Goal: Information Seeking & Learning: Learn about a topic

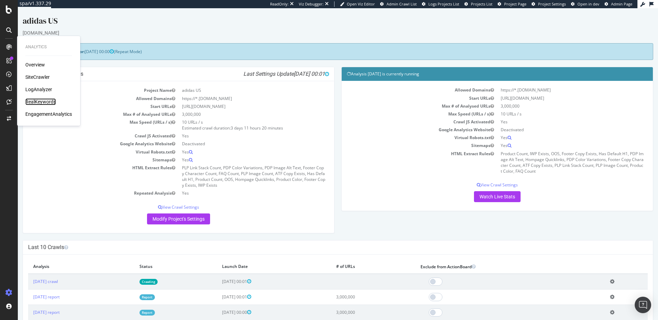
click at [43, 102] on div "RealKeywords" at bounding box center [40, 101] width 31 height 7
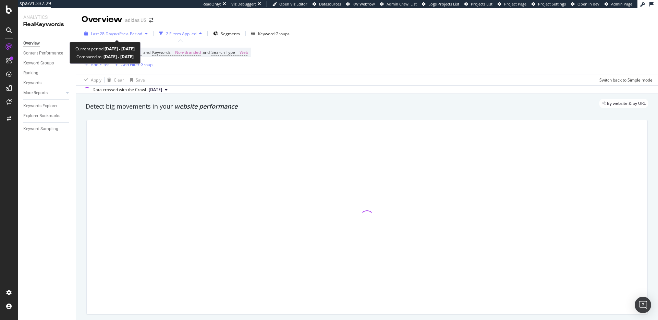
click at [126, 34] on span "vs Prev. Period" at bounding box center [128, 34] width 27 height 6
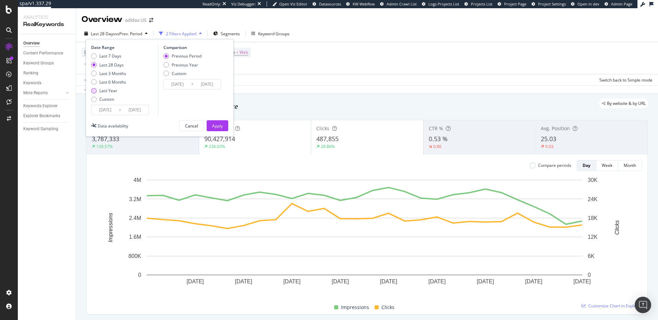
click at [94, 91] on div "Last Year" at bounding box center [93, 90] width 5 height 5
type input "[DATE]"
click at [216, 125] on div "Apply" at bounding box center [217, 126] width 11 height 6
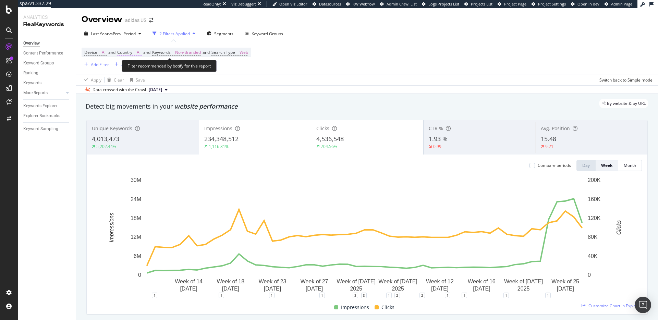
click at [141, 53] on span "All" at bounding box center [139, 53] width 5 height 10
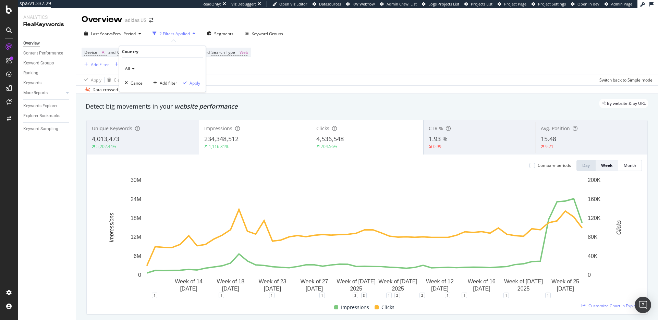
click at [130, 66] on div "All" at bounding box center [162, 68] width 75 height 11
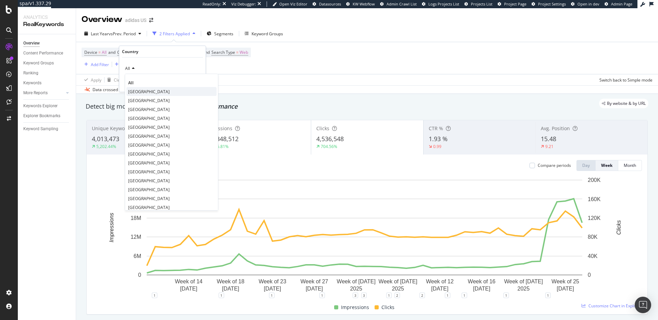
click at [138, 92] on span "[GEOGRAPHIC_DATA]" at bounding box center [148, 92] width 41 height 6
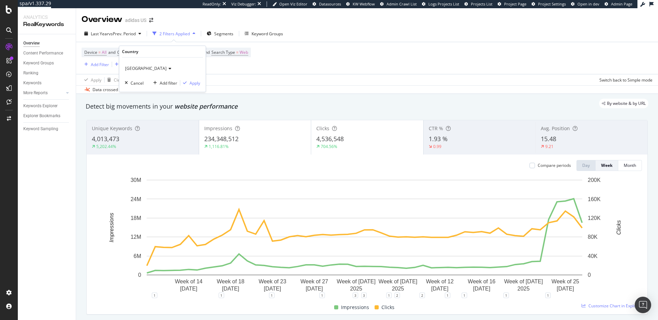
click at [200, 81] on div "United States of America Cancel Add filter Apply" at bounding box center [162, 75] width 86 height 34
click at [196, 83] on div "Apply" at bounding box center [195, 83] width 11 height 6
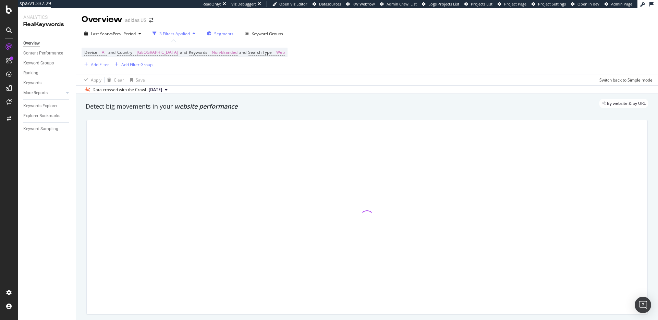
click at [226, 33] on span "Segments" at bounding box center [223, 34] width 19 height 6
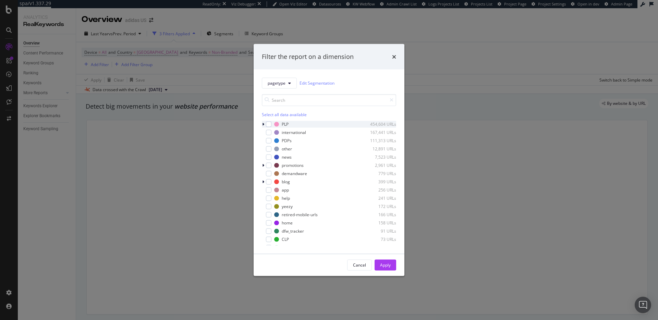
drag, startPoint x: 269, startPoint y: 124, endPoint x: 272, endPoint y: 126, distance: 3.8
click at [269, 124] on div "modal" at bounding box center [268, 123] width 5 height 5
click at [384, 268] on div "Apply" at bounding box center [385, 265] width 11 height 10
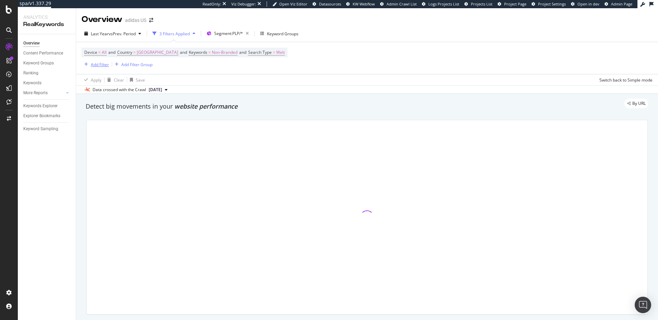
click at [101, 65] on div "Add Filter" at bounding box center [100, 65] width 18 height 6
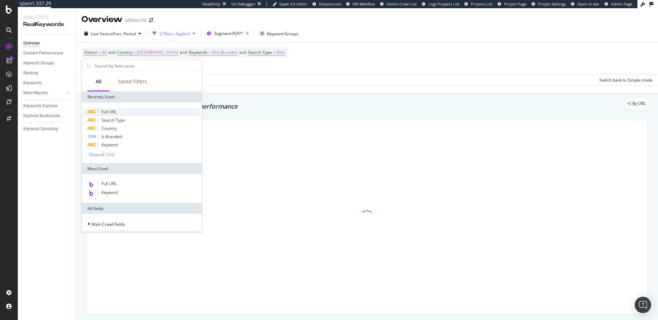
click at [114, 113] on span "Full URL" at bounding box center [108, 112] width 15 height 6
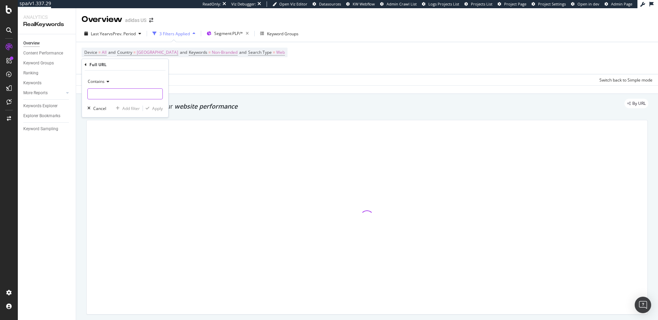
click at [95, 95] on input "text" at bounding box center [125, 93] width 75 height 11
type input "ww"
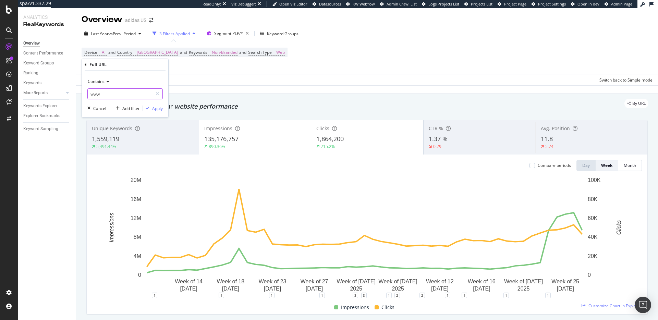
click at [103, 94] on input "www" at bounding box center [120, 93] width 65 height 11
click at [105, 94] on input "www" at bounding box center [120, 93] width 65 height 11
type input "[DOMAIN_NAME][URL]"
click at [157, 109] on div "Apply" at bounding box center [157, 109] width 11 height 6
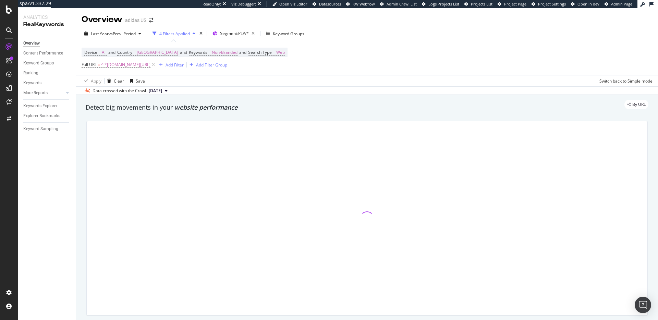
click at [179, 66] on div "Add Filter" at bounding box center [175, 65] width 18 height 6
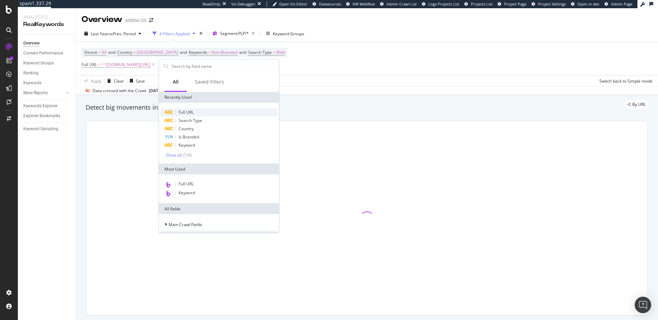
click at [187, 114] on span "Full URL" at bounding box center [186, 112] width 15 height 6
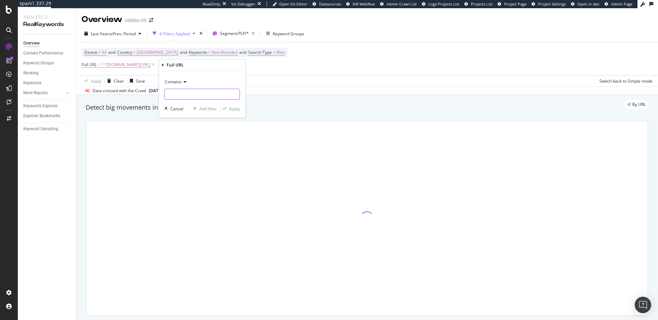
click at [187, 92] on input "text" at bounding box center [202, 94] width 75 height 11
type input "white"
click at [238, 108] on div "Apply" at bounding box center [234, 109] width 11 height 6
click at [238, 66] on div "Add Filter" at bounding box center [233, 65] width 18 height 6
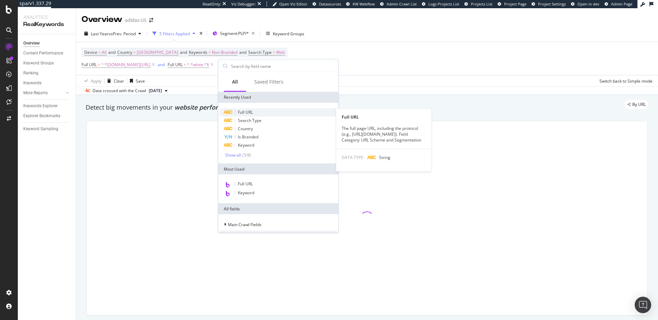
click at [241, 112] on span "Full URL" at bounding box center [245, 112] width 15 height 6
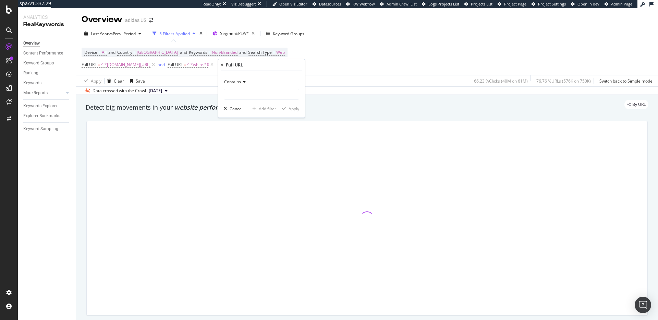
click at [240, 80] on span "Contains" at bounding box center [232, 82] width 17 height 6
click at [245, 168] on span "Matches regex" at bounding box center [241, 168] width 28 height 6
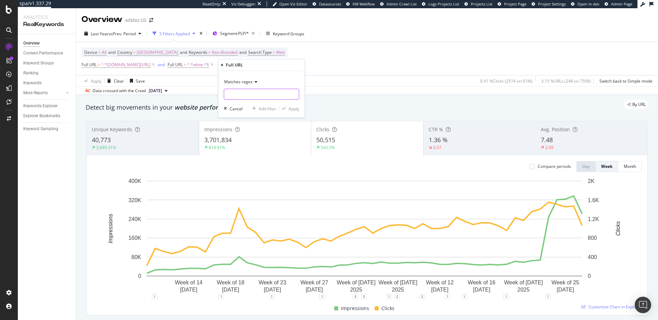
paste input "(sneakers|shoes|shorts|skirts|tank|crop_tops|bags|hats|visor|sunglasses|backpac…"
type input "(sneakers|shoes|shorts|skirts|tank|crop_tops|bags|hats|visor|sunglasses|backpac…"
click at [295, 108] on div "Apply" at bounding box center [294, 109] width 11 height 6
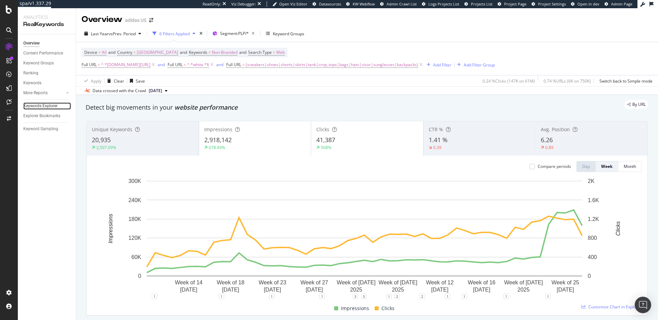
drag, startPoint x: 43, startPoint y: 107, endPoint x: 68, endPoint y: 108, distance: 25.0
click at [43, 107] on div "Keywords Explorer" at bounding box center [40, 105] width 34 height 7
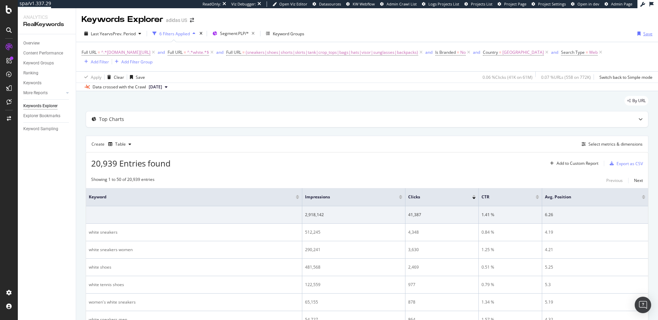
click at [643, 33] on div "Save" at bounding box center [647, 34] width 9 height 6
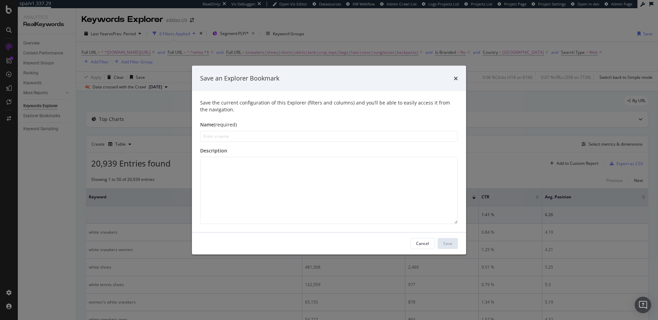
click at [253, 136] on input "modal" at bounding box center [329, 136] width 258 height 11
type input "KWM URL Gathering"
click at [444, 244] on div "Save" at bounding box center [447, 244] width 9 height 6
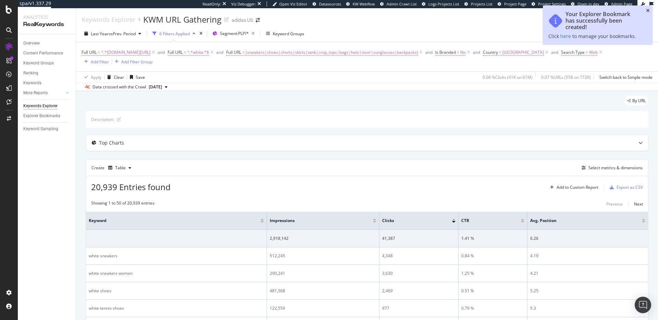
click at [649, 10] on icon "close toast" at bounding box center [648, 10] width 4 height 5
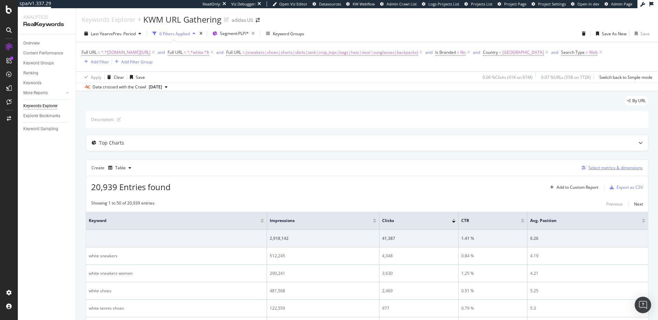
click at [591, 168] on div "Select metrics & dimensions" at bounding box center [616, 168] width 54 height 6
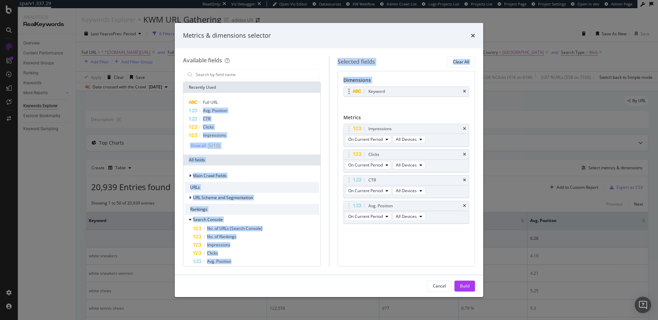
drag, startPoint x: 220, startPoint y: 102, endPoint x: 390, endPoint y: 88, distance: 169.9
click at [390, 88] on div "Available fields Recently Used Full URL Avg. Position CTR Clicks Impressions Sh…" at bounding box center [329, 162] width 292 height 210
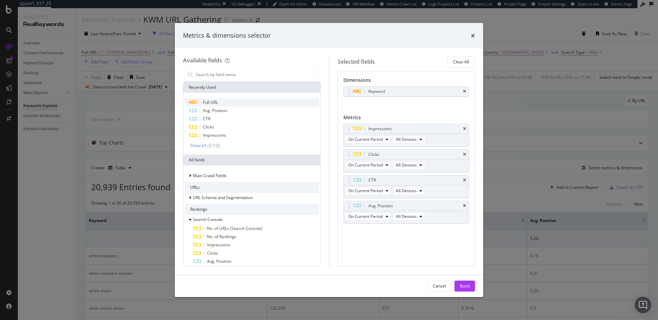
click at [214, 103] on span "Full URL" at bounding box center [210, 102] width 15 height 6
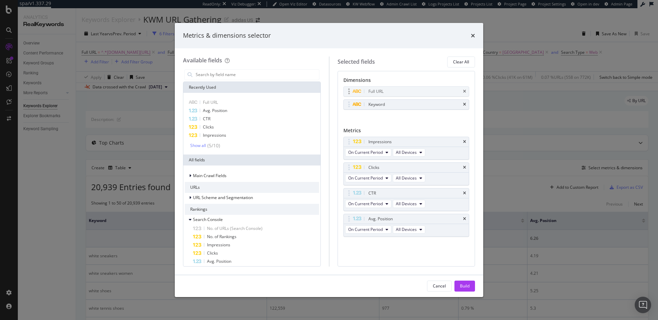
drag, startPoint x: 372, startPoint y: 104, endPoint x: 372, endPoint y: 91, distance: 13.0
click at [464, 102] on icon "times" at bounding box center [464, 104] width 3 height 4
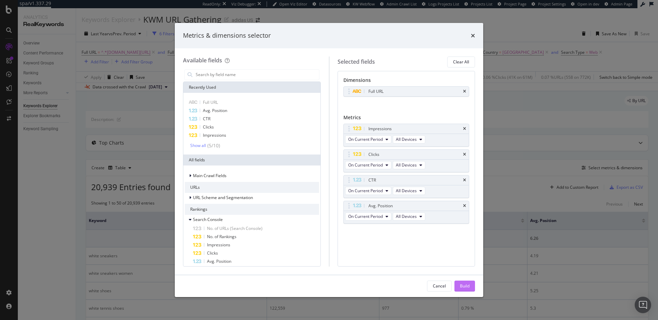
click at [468, 286] on div "Build" at bounding box center [465, 286] width 10 height 6
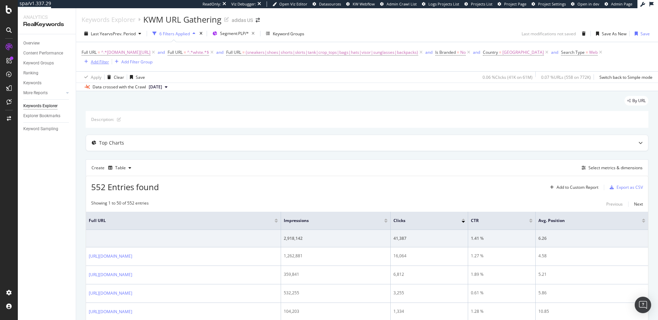
click at [98, 63] on div "Add Filter" at bounding box center [100, 62] width 18 height 6
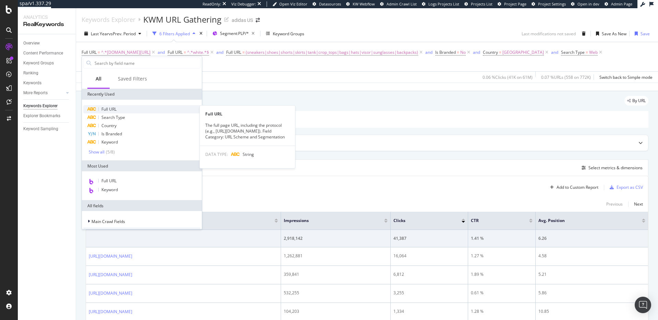
click at [104, 112] on div "Full URL" at bounding box center [141, 109] width 117 height 8
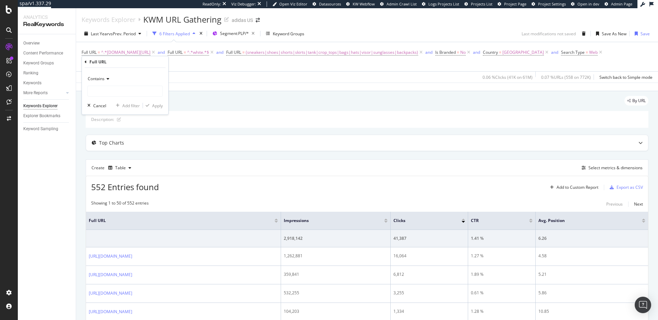
click at [105, 80] on icon at bounding box center [107, 79] width 5 height 4
click at [116, 172] on span "Doesn't match regex" at bounding box center [111, 173] width 40 height 6
click at [108, 89] on input "text" at bounding box center [125, 91] width 75 height 11
type input "(soccer|tennis|football|baseball|basketball|golf)"
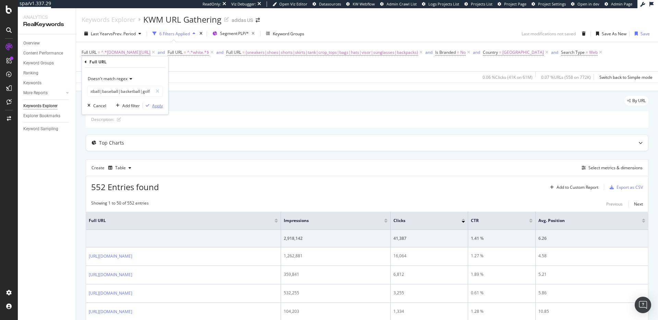
click at [159, 107] on div "Apply" at bounding box center [157, 106] width 11 height 6
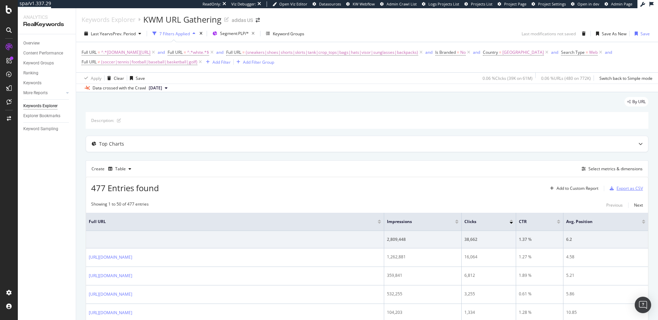
click at [624, 188] on div "Export as CSV" at bounding box center [630, 188] width 26 height 6
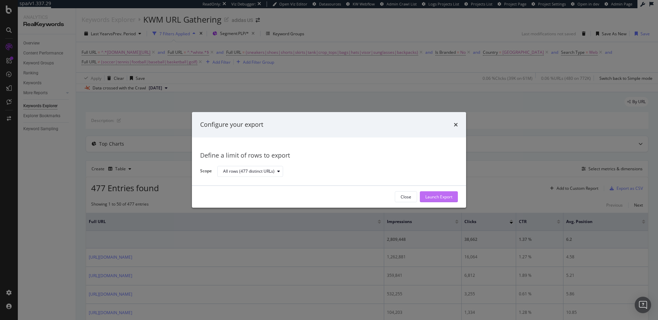
click at [444, 197] on div "Launch Export" at bounding box center [438, 197] width 27 height 6
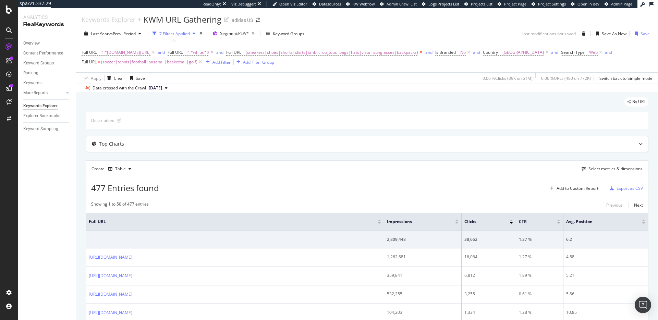
click at [422, 53] on icon at bounding box center [421, 52] width 6 height 7
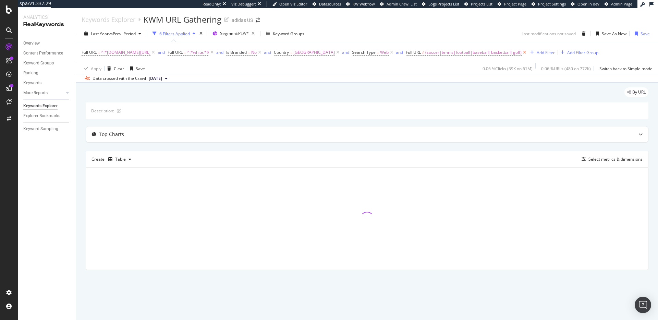
click at [528, 52] on icon at bounding box center [525, 52] width 6 height 7
click at [215, 52] on icon at bounding box center [212, 52] width 6 height 7
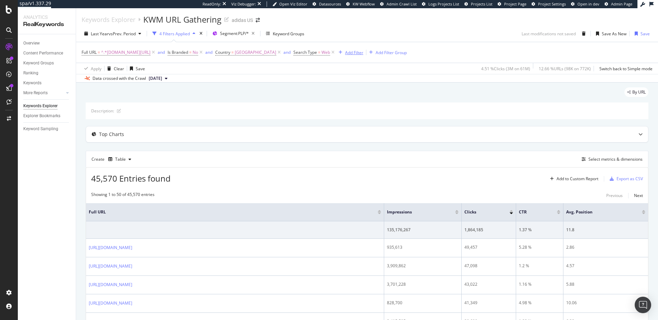
click at [363, 54] on div "Add Filter" at bounding box center [354, 53] width 18 height 6
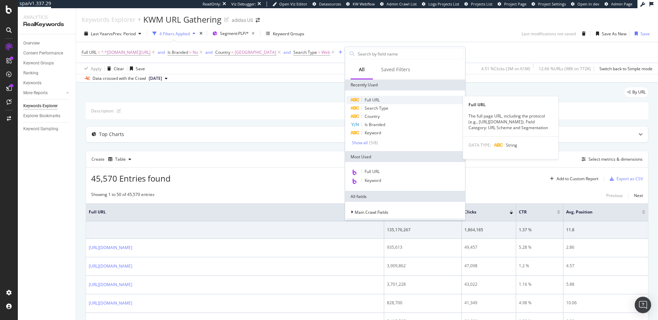
click at [377, 100] on span "Full URL" at bounding box center [372, 100] width 15 height 6
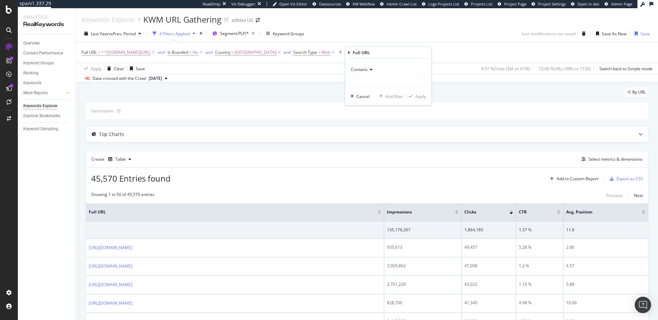
click at [366, 68] on span "Contains" at bounding box center [359, 69] width 17 height 6
click at [370, 157] on span "Matches regex" at bounding box center [368, 155] width 28 height 6
paste input "(hiit|yoga|treadmill|spin|weightlifting|dance|training|workout)"
type input "(hiit|yoga|treadmill|spin|weightlifting|dance|training|workout)"
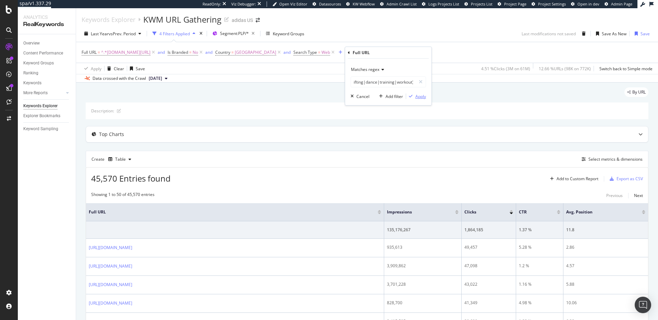
scroll to position [0, 0]
click at [423, 98] on div "Apply" at bounding box center [420, 97] width 11 height 6
click at [489, 52] on span "(hiit|yoga|treadmill|spin|weightlifting|dance|training|workout)" at bounding box center [429, 53] width 125 height 10
click at [418, 80] on input "(hiit|yoga|treadmill|spin|weightlifting|dance|training|workout)" at bounding box center [395, 80] width 65 height 11
click at [417, 80] on input "(hiit|yoga|treadmill|spin|weightlifting|dance|training|workout)" at bounding box center [395, 80] width 65 height 11
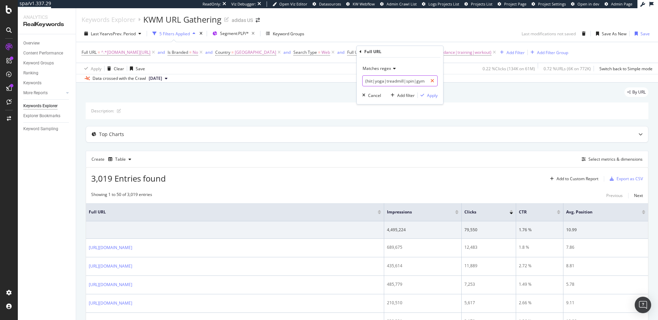
scroll to position [0, 2]
type input "(hiit|yoga|treadmill|spin|gym|weightlifting|dance|training|workout)"
click at [431, 96] on div "Apply" at bounding box center [432, 96] width 11 height 6
click at [535, 51] on div "Add Filter" at bounding box center [526, 53] width 18 height 6
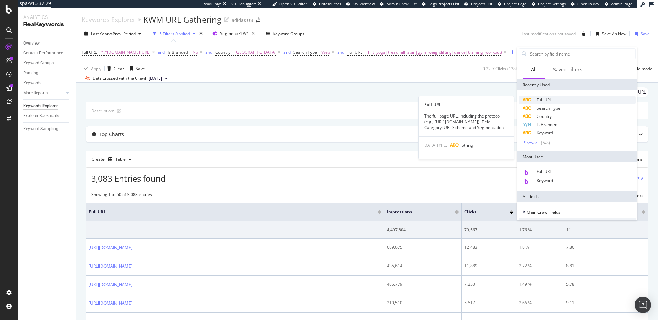
click at [540, 99] on span "Full URL" at bounding box center [544, 100] width 15 height 6
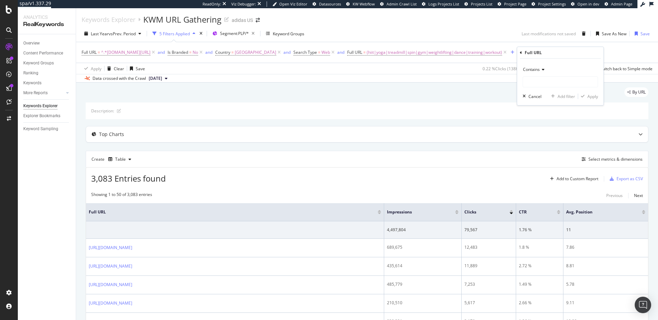
click at [535, 69] on span "Contains" at bounding box center [531, 69] width 17 height 6
click at [544, 146] on span "Doesn't contain" at bounding box center [541, 146] width 30 height 6
click at [534, 82] on input "text" at bounding box center [560, 81] width 75 height 11
type input "/blog/"
click at [592, 98] on div "Apply" at bounding box center [593, 97] width 11 height 6
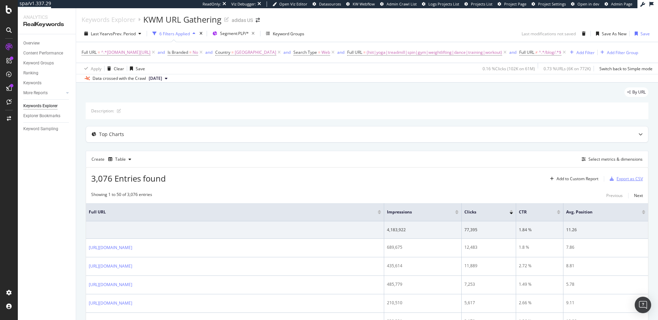
click at [625, 182] on div "Export as CSV" at bounding box center [630, 179] width 26 height 6
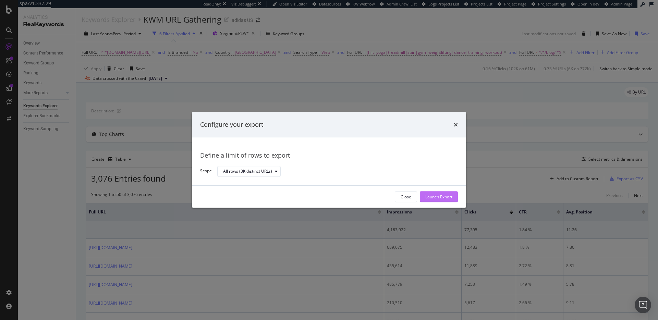
click at [450, 196] on div "Launch Export" at bounding box center [438, 197] width 27 height 6
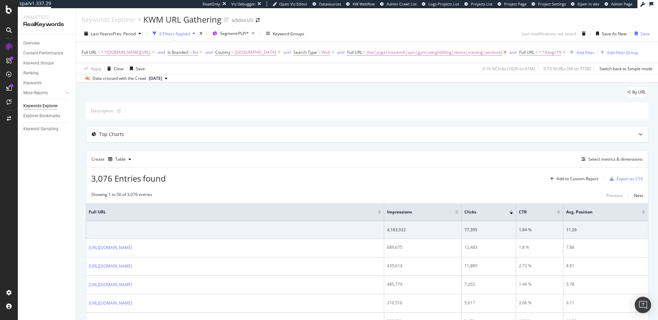
click at [508, 52] on icon at bounding box center [505, 52] width 6 height 7
click at [423, 53] on div "Add Filter" at bounding box center [413, 53] width 18 height 6
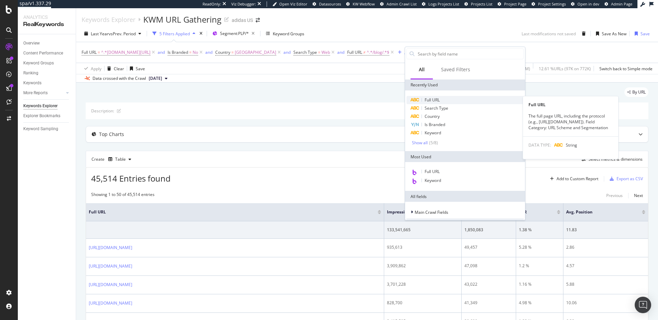
click at [431, 102] on span "Full URL" at bounding box center [432, 100] width 15 height 6
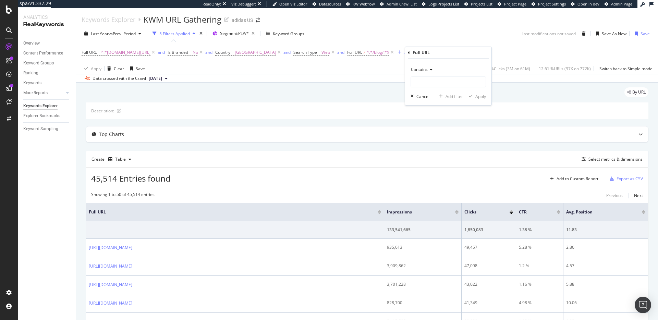
click at [425, 69] on span "Contains" at bounding box center [419, 69] width 17 height 6
click at [432, 155] on span "Matches regex" at bounding box center [428, 155] width 28 height 6
paste input "(hiking|trail|rain|snow)"
type input "(hiking|trail|rain|snow)"
click at [481, 96] on div "Apply" at bounding box center [480, 97] width 11 height 6
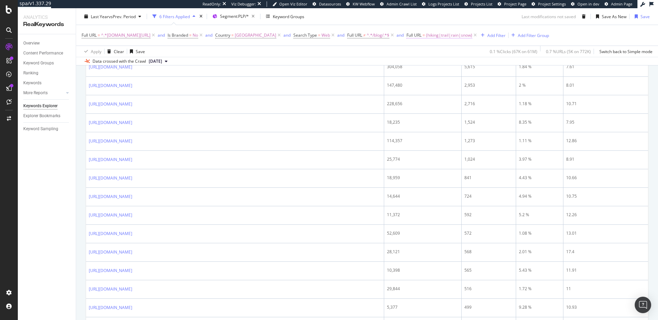
scroll to position [198, 0]
click at [470, 35] on span "(hiking|trail|rain|snow)" at bounding box center [449, 36] width 46 height 10
click at [433, 78] on div "Cancel" at bounding box center [434, 78] width 13 height 6
click at [506, 35] on div "Add Filter" at bounding box center [496, 35] width 18 height 6
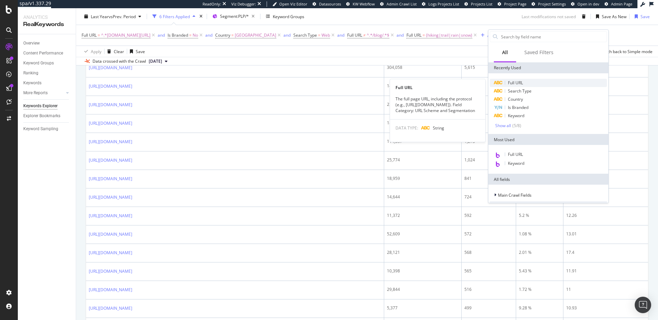
click at [511, 82] on span "Full URL" at bounding box center [515, 83] width 15 height 6
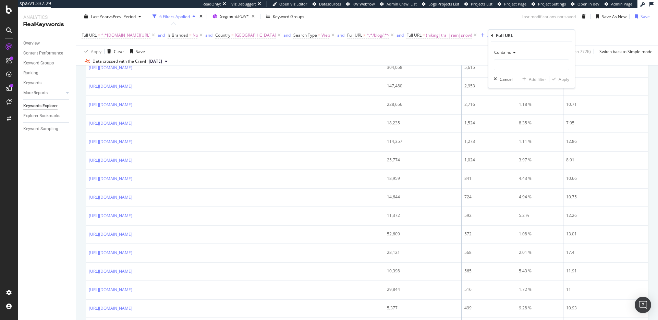
click at [504, 53] on span "Contains" at bounding box center [502, 52] width 17 height 6
click at [521, 128] on span "Doesn't contain" at bounding box center [512, 129] width 30 height 6
click at [506, 63] on input "text" at bounding box center [531, 64] width 75 height 11
type input "train"
click at [568, 80] on div "Apply" at bounding box center [564, 79] width 11 height 6
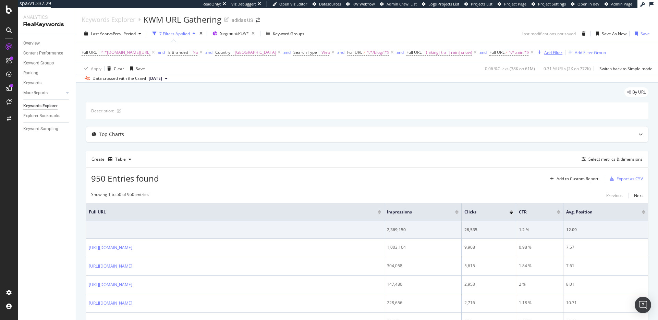
click at [562, 52] on div "Add Filter" at bounding box center [553, 53] width 18 height 6
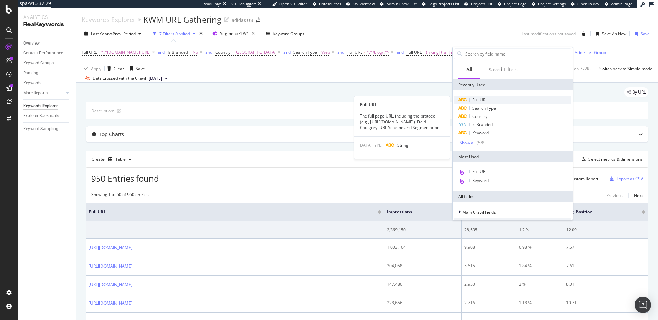
click at [484, 99] on span "Full URL" at bounding box center [479, 100] width 15 height 6
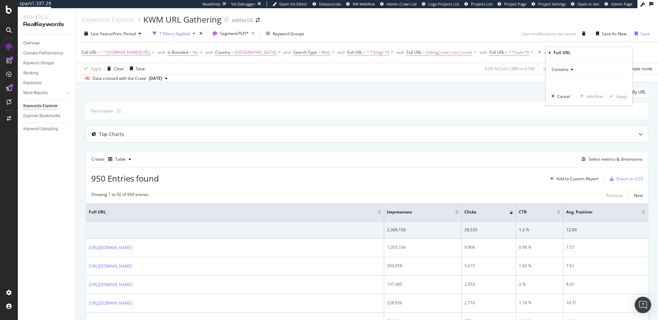
click at [562, 69] on span "Contains" at bounding box center [560, 69] width 17 height 6
click at [572, 166] on span "Doesn't match regex" at bounding box center [575, 164] width 40 height 6
click at [564, 80] on input "text" at bounding box center [589, 81] width 75 height 11
type input "([DATE]|[DATE]|gifts)"
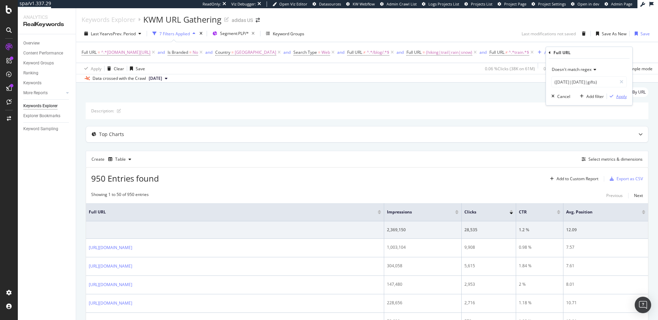
click at [622, 95] on div "Apply" at bounding box center [621, 97] width 11 height 6
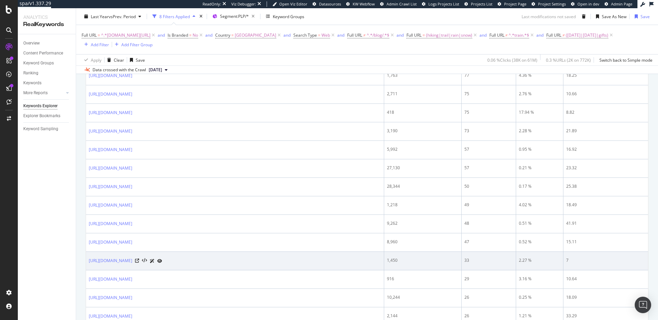
scroll to position [692, 0]
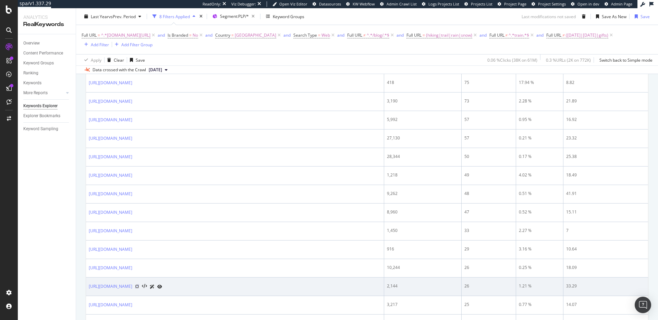
click at [139, 287] on icon at bounding box center [137, 287] width 4 height 4
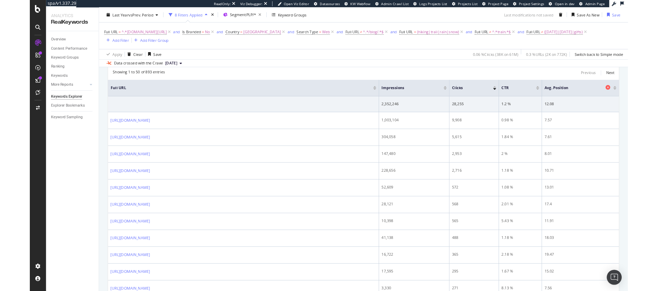
scroll to position [0, 0]
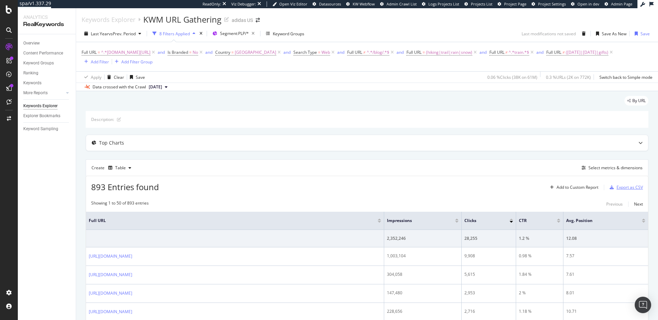
click at [627, 188] on div "Export as CSV" at bounding box center [630, 187] width 26 height 6
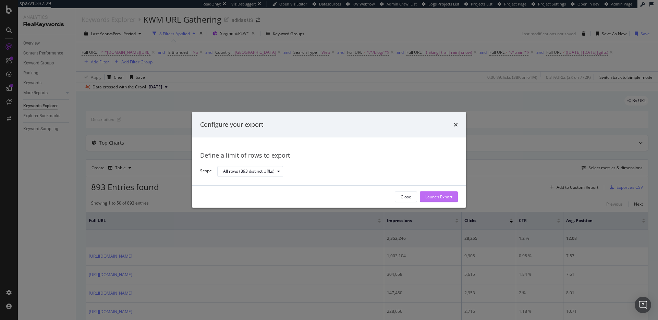
click at [439, 196] on div "Launch Export" at bounding box center [438, 197] width 27 height 6
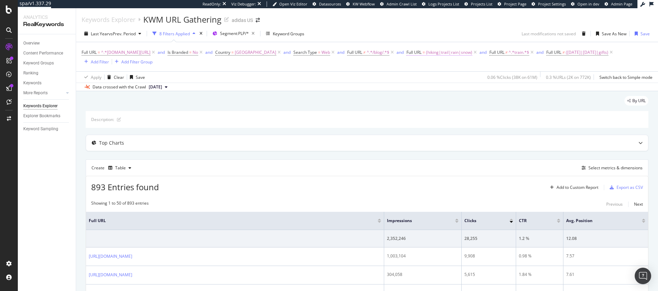
click at [456, 52] on span "(hiking|trail|rain|snow)" at bounding box center [449, 53] width 46 height 10
click at [456, 80] on input "(hiking|trail|rain|snow)" at bounding box center [455, 80] width 65 height 11
click at [450, 69] on span "Matches regex" at bounding box center [437, 68] width 28 height 6
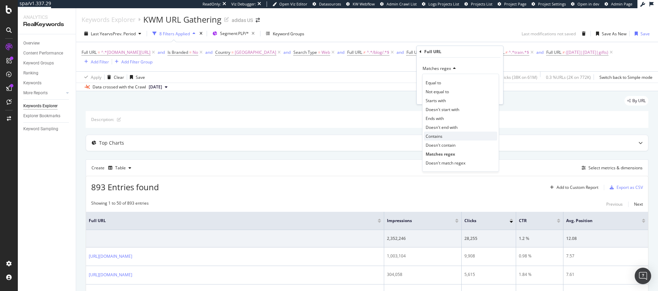
click at [445, 136] on div "Contains" at bounding box center [460, 136] width 73 height 9
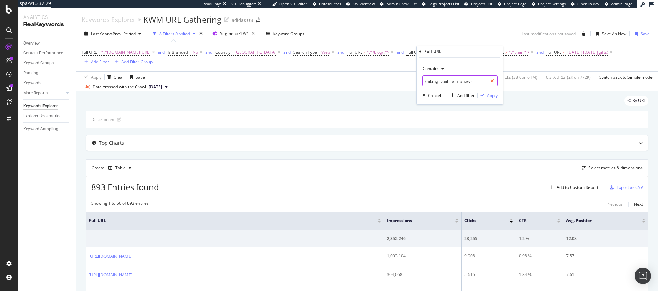
click at [493, 81] on icon at bounding box center [493, 80] width 4 height 5
click at [452, 85] on input "text" at bounding box center [460, 80] width 75 height 11
paste input "motorsport"
type input "motorsport"
click at [496, 96] on div "Apply" at bounding box center [492, 96] width 11 height 6
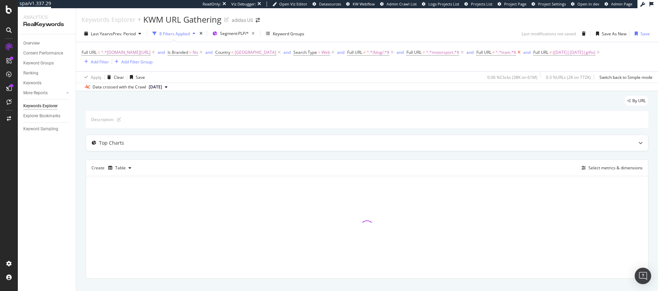
click at [522, 52] on icon at bounding box center [519, 52] width 6 height 7
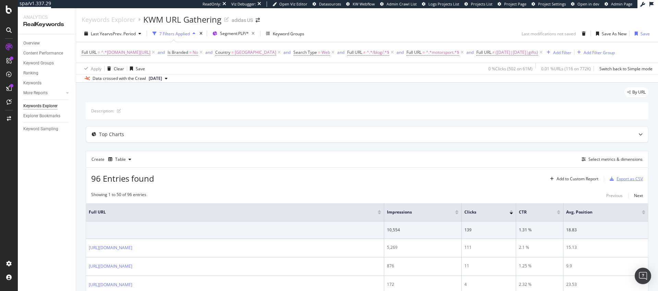
click at [625, 182] on div "Export as CSV" at bounding box center [630, 179] width 26 height 6
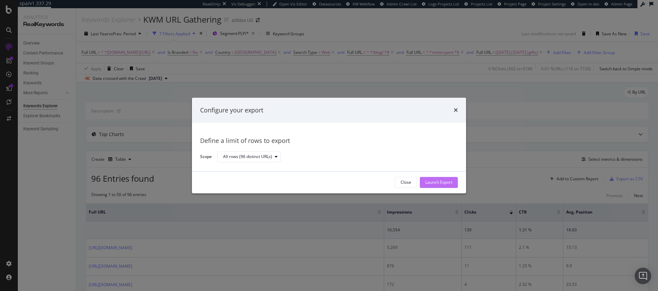
click at [446, 183] on div "Launch Export" at bounding box center [438, 183] width 27 height 6
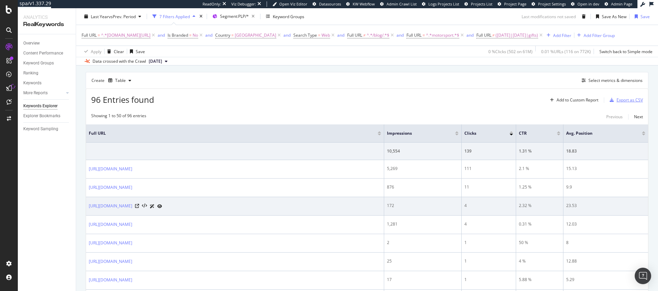
scroll to position [105, 0]
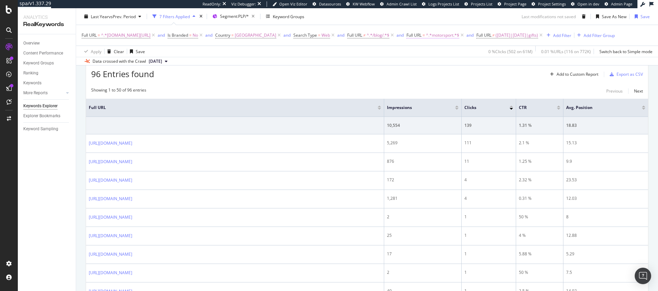
click at [456, 36] on span "^.*motorsport.*$" at bounding box center [442, 36] width 33 height 10
click at [440, 52] on icon at bounding box center [441, 51] width 5 height 4
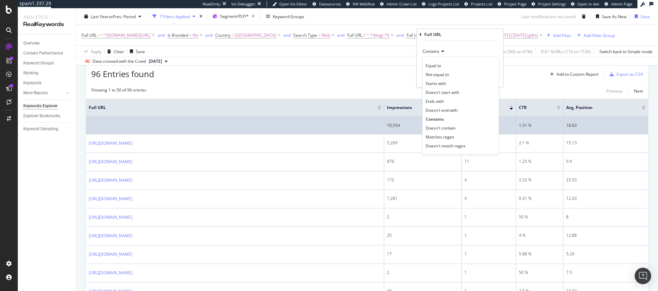
click at [439, 136] on span "Matches regex" at bounding box center [440, 137] width 28 height 6
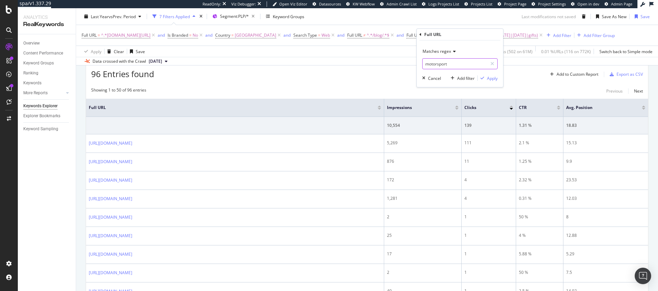
click at [445, 63] on input "motorsport" at bounding box center [455, 63] width 65 height 11
drag, startPoint x: 453, startPoint y: 63, endPoint x: 412, endPoint y: 63, distance: 41.8
click at [412, 63] on body "spa/v1.337.29 ReadOnly: Viz Debugger: Open Viz Editor Datasources KW Webflow Ad…" at bounding box center [329, 145] width 658 height 291
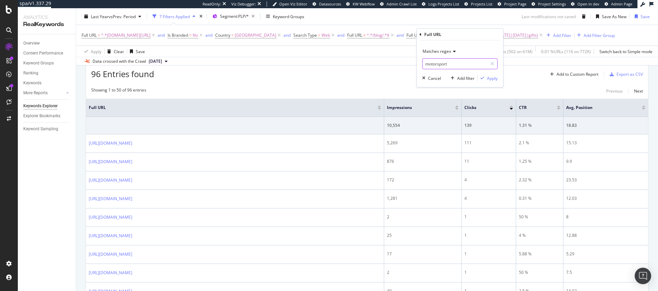
paste input "(denim|graphic)"
type input "(denim|graphic)"
click at [496, 78] on div "Apply" at bounding box center [492, 78] width 11 height 6
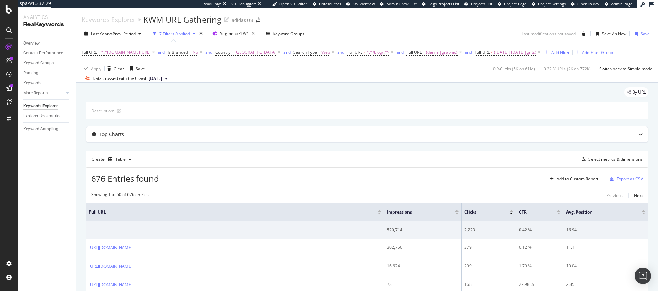
click at [617, 180] on div "Export as CSV" at bounding box center [630, 179] width 26 height 6
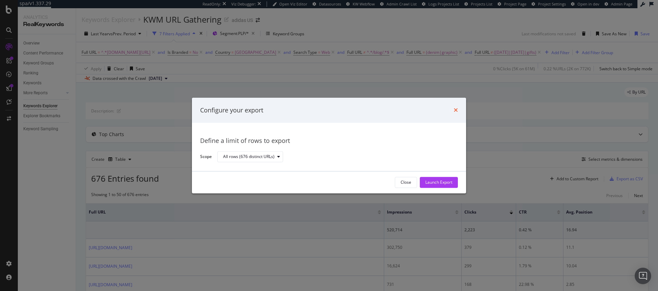
click at [455, 110] on icon "times" at bounding box center [456, 110] width 4 height 5
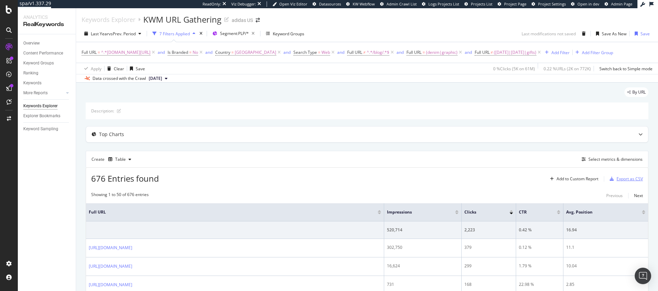
click at [627, 178] on div "Export as CSV" at bounding box center [630, 179] width 26 height 6
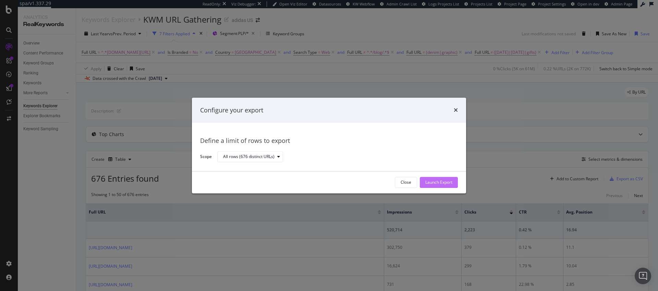
click at [446, 183] on div "Launch Export" at bounding box center [438, 183] width 27 height 6
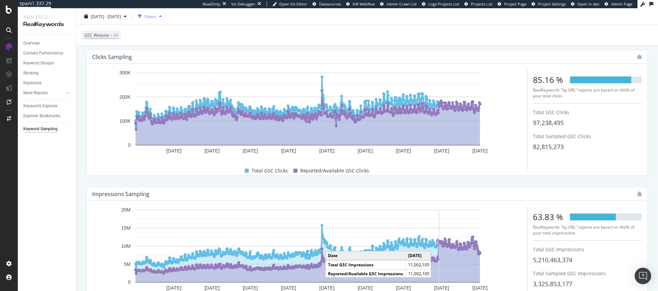
scroll to position [82, 0]
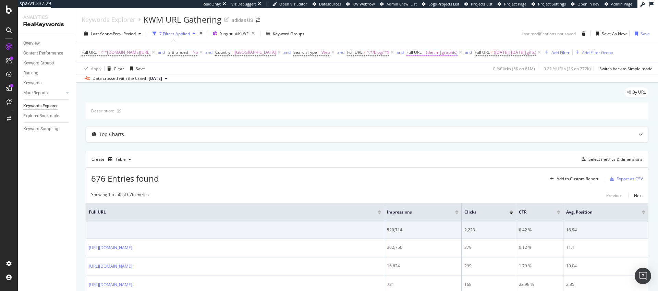
click at [458, 52] on span "(denim|graphic)" at bounding box center [442, 53] width 32 height 10
click at [450, 69] on span "Matches regex" at bounding box center [437, 68] width 28 height 6
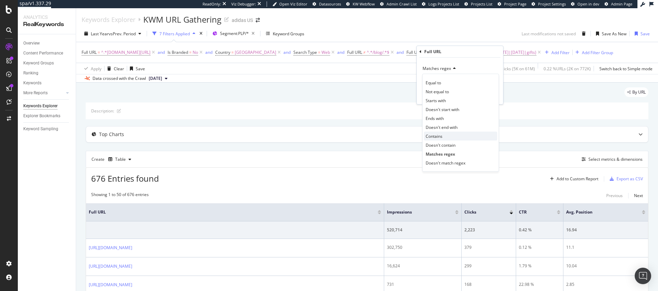
click at [445, 136] on div "Contains" at bounding box center [460, 136] width 73 height 9
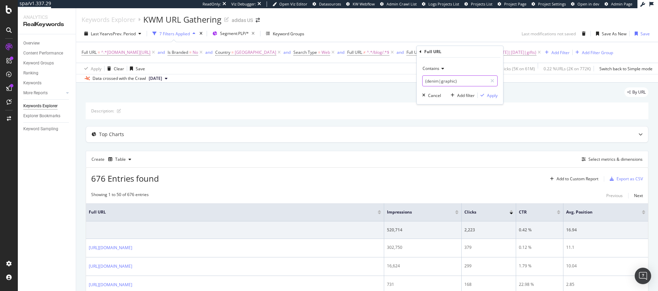
click at [446, 82] on input "(denim|graphic)" at bounding box center [455, 80] width 65 height 11
type input "recovery"
click at [489, 95] on div "Apply" at bounding box center [492, 96] width 11 height 6
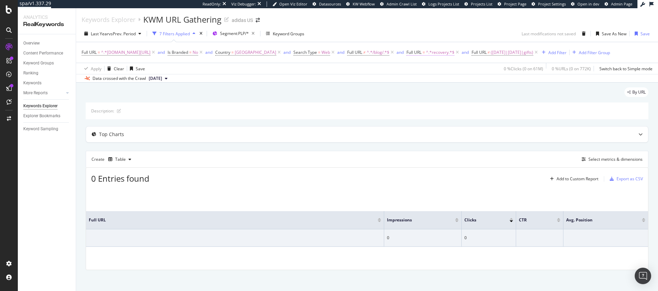
click at [444, 52] on span "^.*recovery.*$" at bounding box center [440, 53] width 28 height 10
drag, startPoint x: 446, startPoint y: 80, endPoint x: 460, endPoint y: 82, distance: 14.5
click at [460, 82] on input "recovery" at bounding box center [455, 80] width 65 height 11
type input "glasses"
click at [496, 96] on div "Apply" at bounding box center [492, 96] width 11 height 6
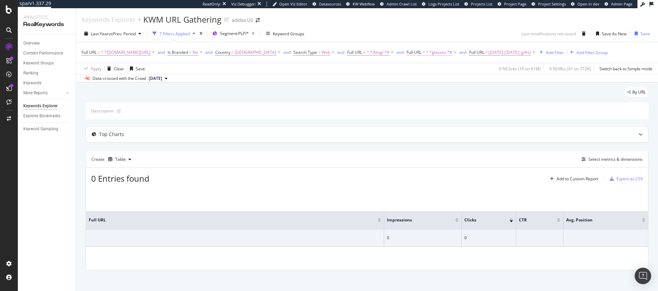
click at [451, 53] on span "^.*glasses.*$" at bounding box center [439, 53] width 26 height 10
drag, startPoint x: 432, startPoint y: 82, endPoint x: 444, endPoint y: 81, distance: 12.1
click at [444, 81] on input "glasses" at bounding box center [455, 80] width 65 height 11
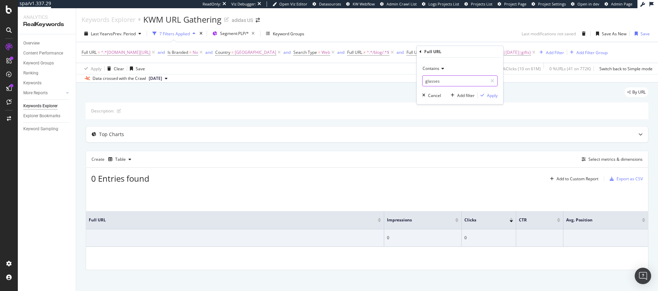
click at [444, 81] on input "glasses" at bounding box center [455, 80] width 65 height 11
type input "hydration"
click at [492, 95] on div "Apply" at bounding box center [492, 96] width 11 height 6
click at [462, 53] on icon at bounding box center [459, 52] width 6 height 7
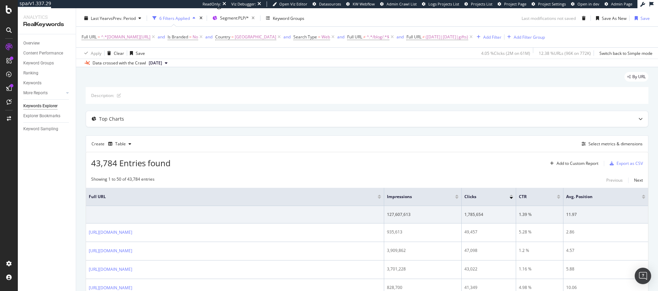
scroll to position [127, 0]
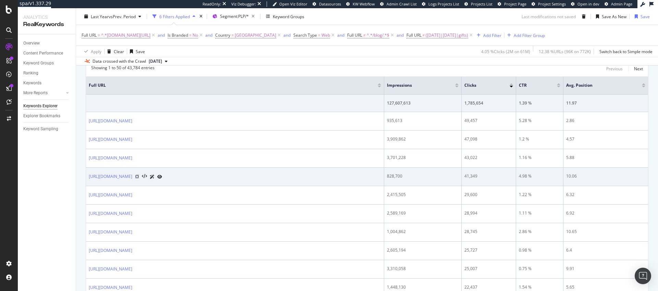
click at [139, 176] on icon at bounding box center [137, 176] width 4 height 4
click at [155, 177] on icon at bounding box center [152, 177] width 5 height 4
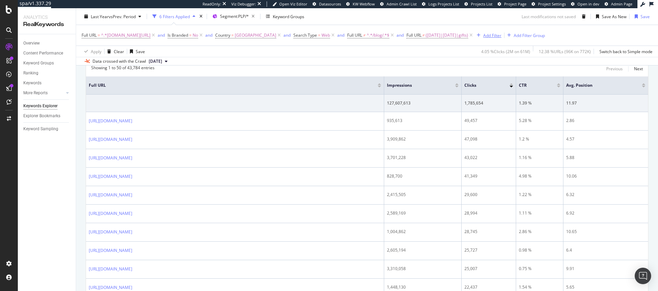
click at [501, 35] on div "Add Filter" at bounding box center [492, 35] width 18 height 6
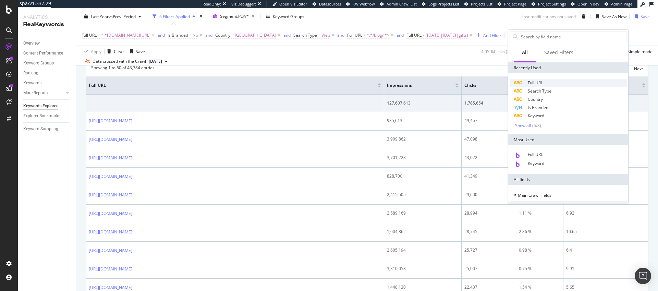
click at [531, 82] on span "Full URL" at bounding box center [535, 83] width 15 height 6
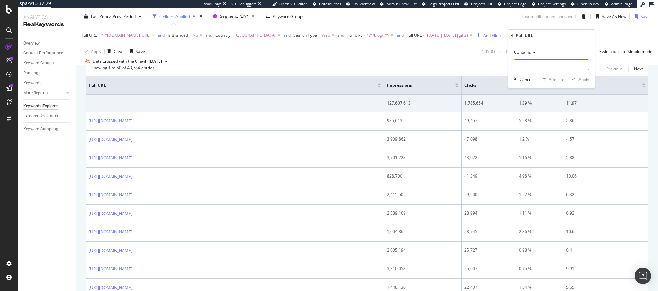
click at [528, 63] on input "text" at bounding box center [551, 64] width 75 height 11
type input "reflective"
click at [582, 78] on div "Apply" at bounding box center [584, 79] width 11 height 6
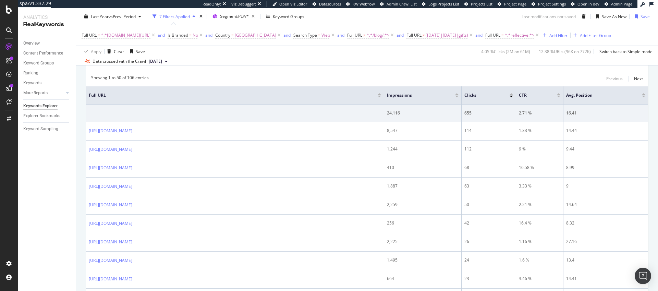
scroll to position [116, 0]
click at [534, 35] on span "^.*reflective.*$" at bounding box center [519, 36] width 29 height 10
click at [536, 50] on span "Contains" at bounding box center [533, 51] width 17 height 6
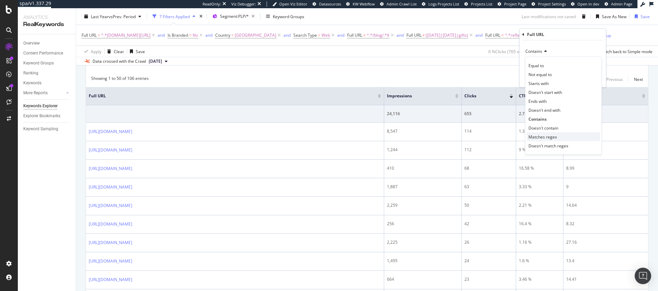
click at [550, 135] on span "Matches regex" at bounding box center [543, 137] width 28 height 6
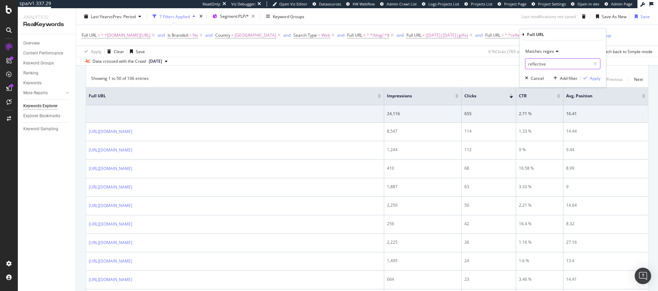
click at [529, 64] on input "reflective" at bounding box center [557, 63] width 65 height 11
click at [529, 63] on input "reflective" at bounding box center [557, 63] width 65 height 11
type input "(reflective|bottle)"
click at [591, 78] on div "Apply" at bounding box center [595, 78] width 11 height 6
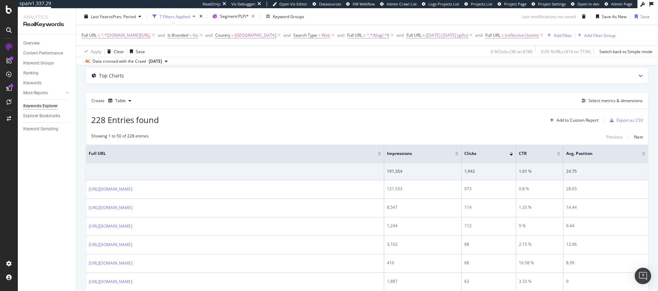
scroll to position [8, 0]
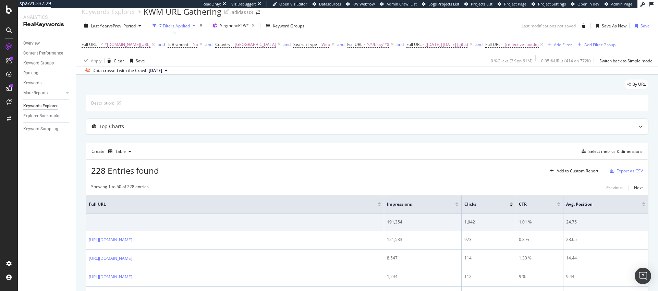
click at [618, 174] on div "Export as CSV" at bounding box center [630, 171] width 26 height 6
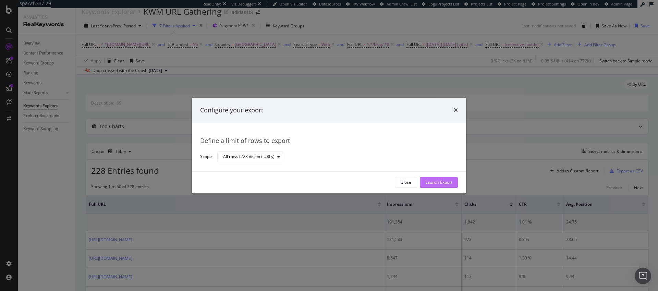
click at [448, 184] on div "Launch Export" at bounding box center [438, 183] width 27 height 6
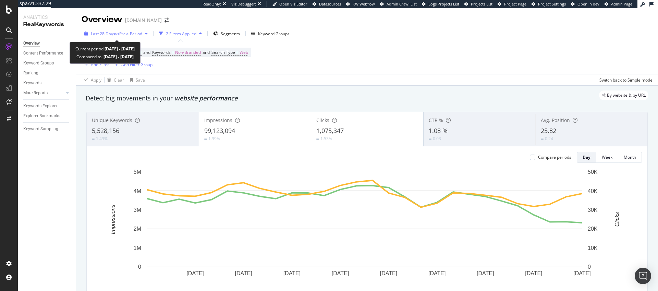
click at [123, 33] on span "vs Prev. Period" at bounding box center [128, 34] width 27 height 6
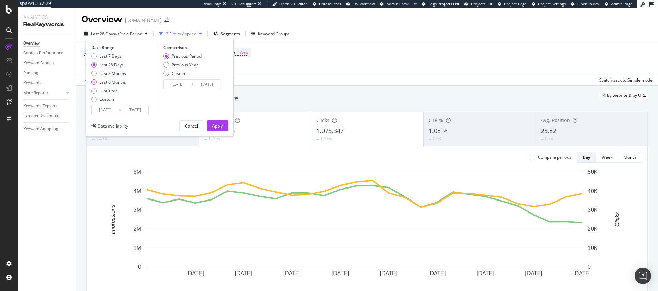
click at [94, 81] on div "Last 6 Months" at bounding box center [93, 81] width 5 height 5
type input "2025/03/15"
type input "2024/09/12"
type input "2025/03/14"
click at [216, 125] on div "Apply" at bounding box center [217, 126] width 11 height 6
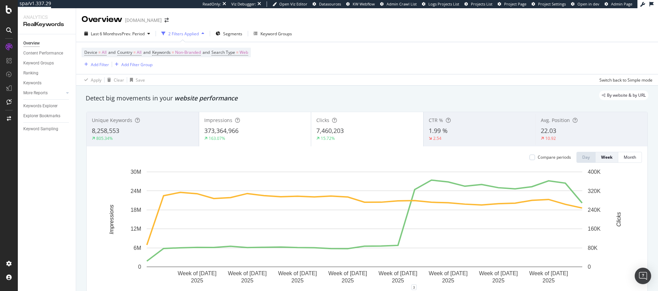
click at [560, 129] on div "22.03" at bounding box center [591, 130] width 101 height 9
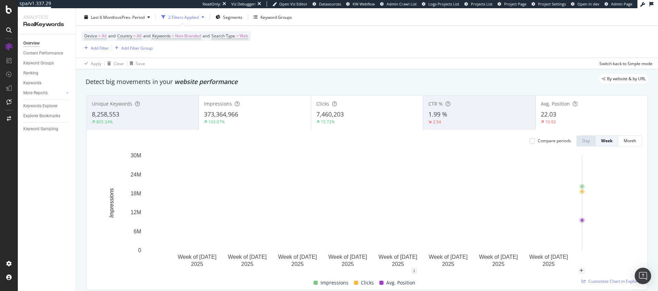
scroll to position [18, 0]
